Goal: Task Accomplishment & Management: Use online tool/utility

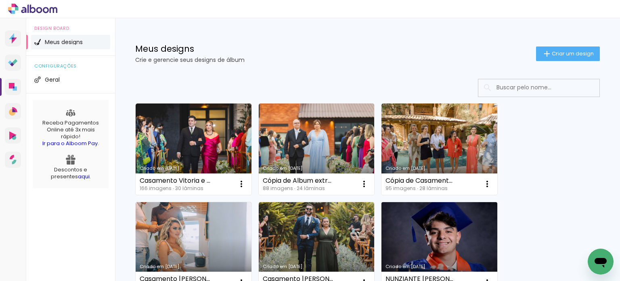
click at [433, 223] on link "Criado em [DATE]" at bounding box center [440, 247] width 116 height 91
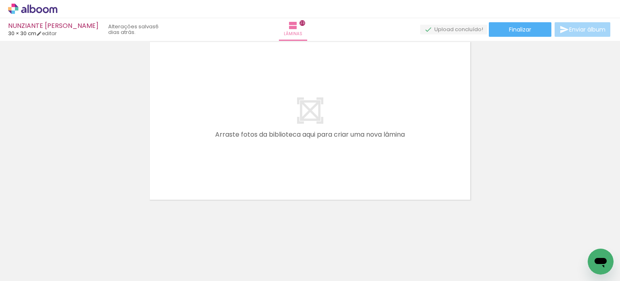
scroll to position [4036, 0]
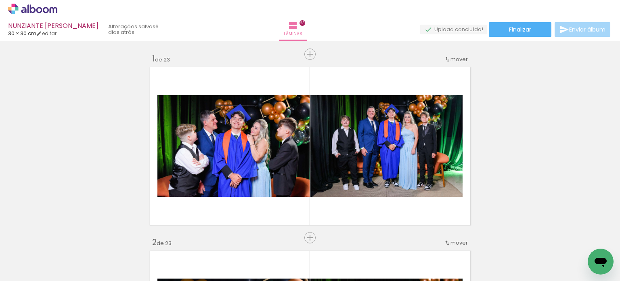
scroll to position [4036, 0]
